Goal: Task Accomplishment & Management: Manage account settings

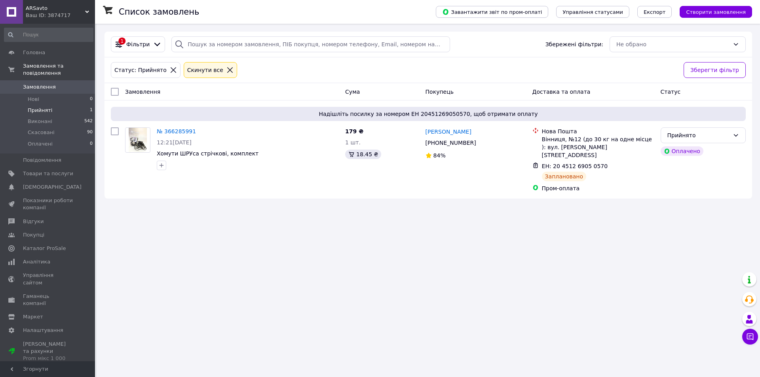
click at [44, 107] on span "Прийняті" at bounding box center [40, 110] width 25 height 7
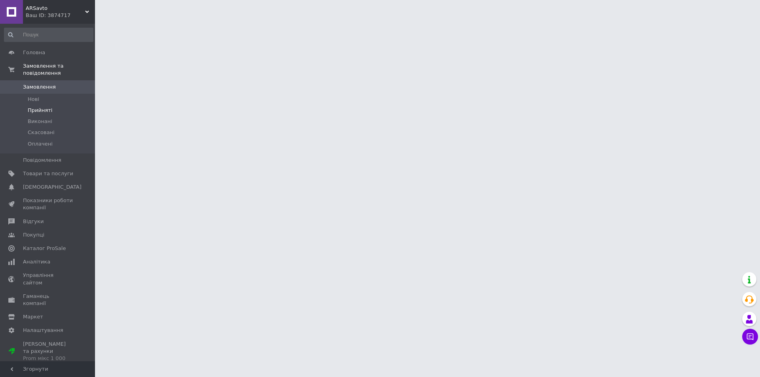
click at [43, 107] on span "Прийняті" at bounding box center [40, 110] width 25 height 7
